Goal: Transaction & Acquisition: Purchase product/service

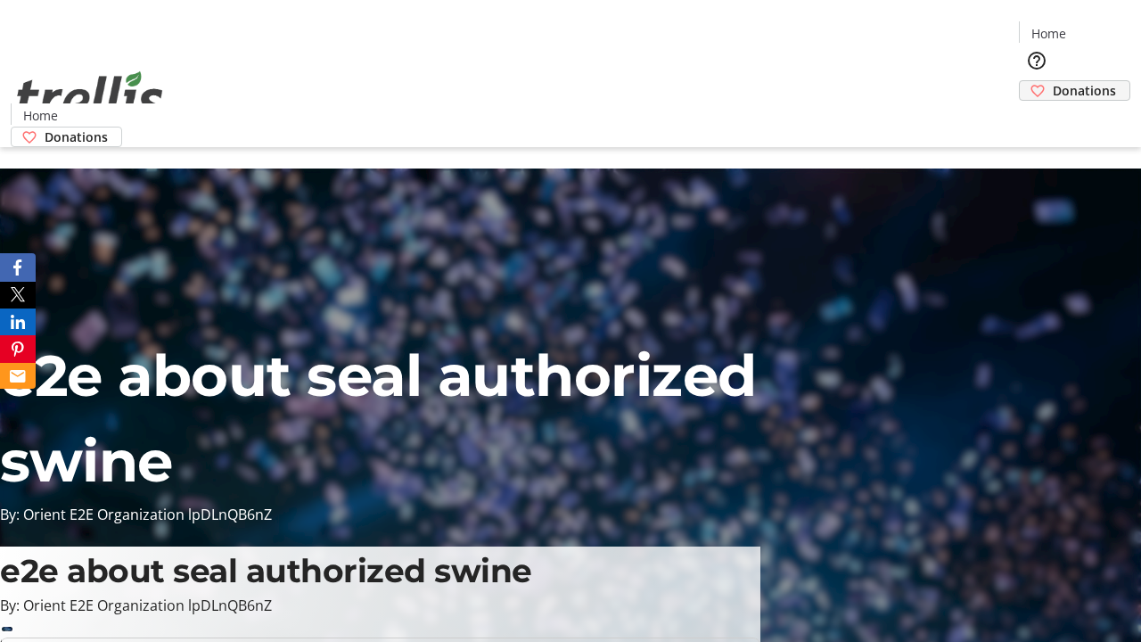
click at [1053, 81] on span "Donations" at bounding box center [1084, 90] width 63 height 19
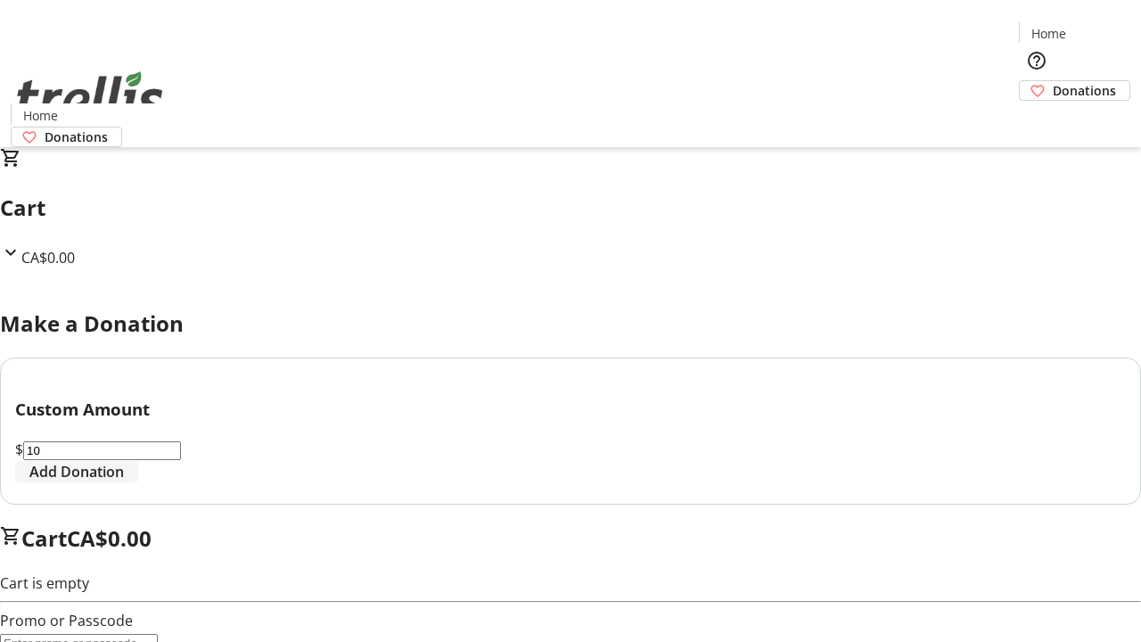
click at [124, 482] on span "Add Donation" at bounding box center [76, 471] width 95 height 21
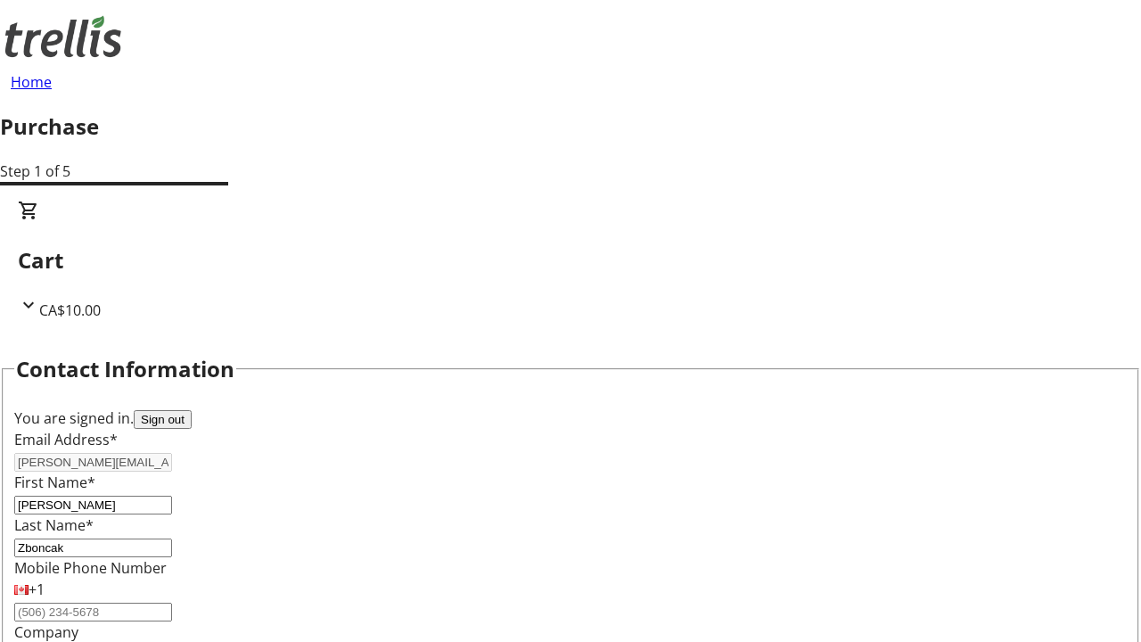
select select "CA"
select select "BC"
type input "Kelowna"
type input "V1Y 0C2"
